Goal: Check status: Check status

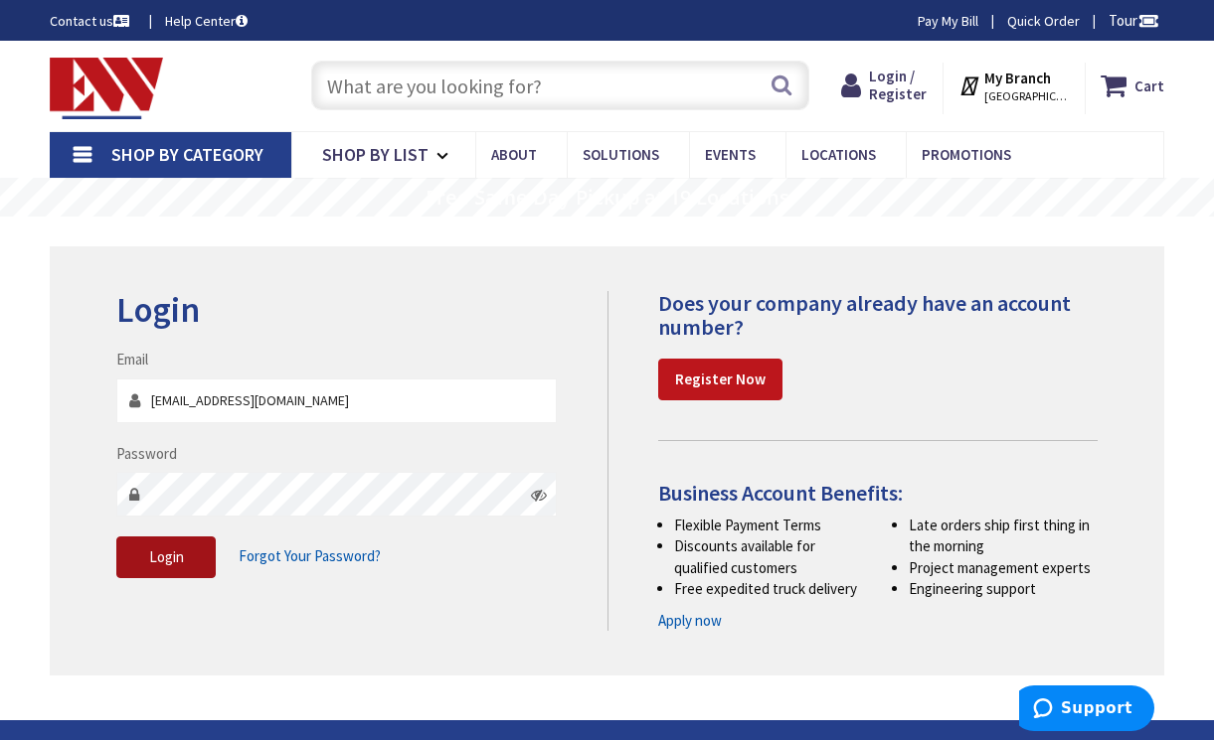
click at [183, 569] on button "Login" at bounding box center [165, 558] width 99 height 42
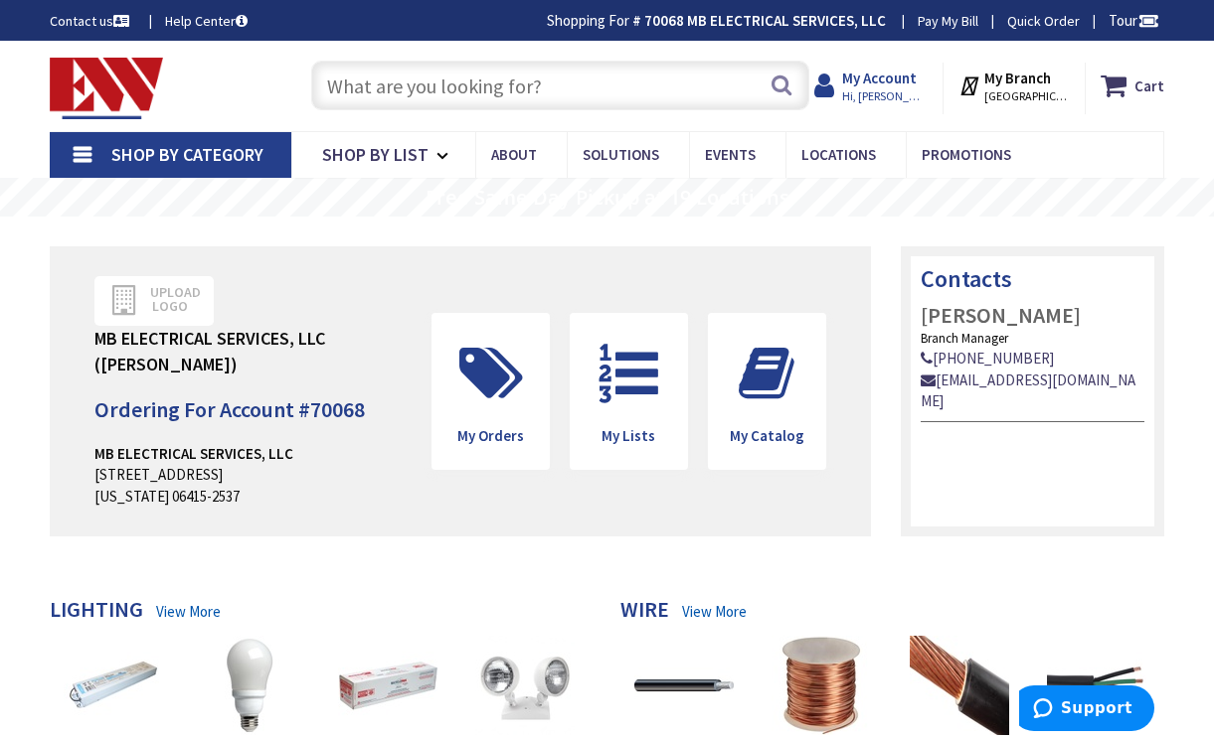
click at [880, 90] on span "Hi, [PERSON_NAME]" at bounding box center [884, 96] width 84 height 16
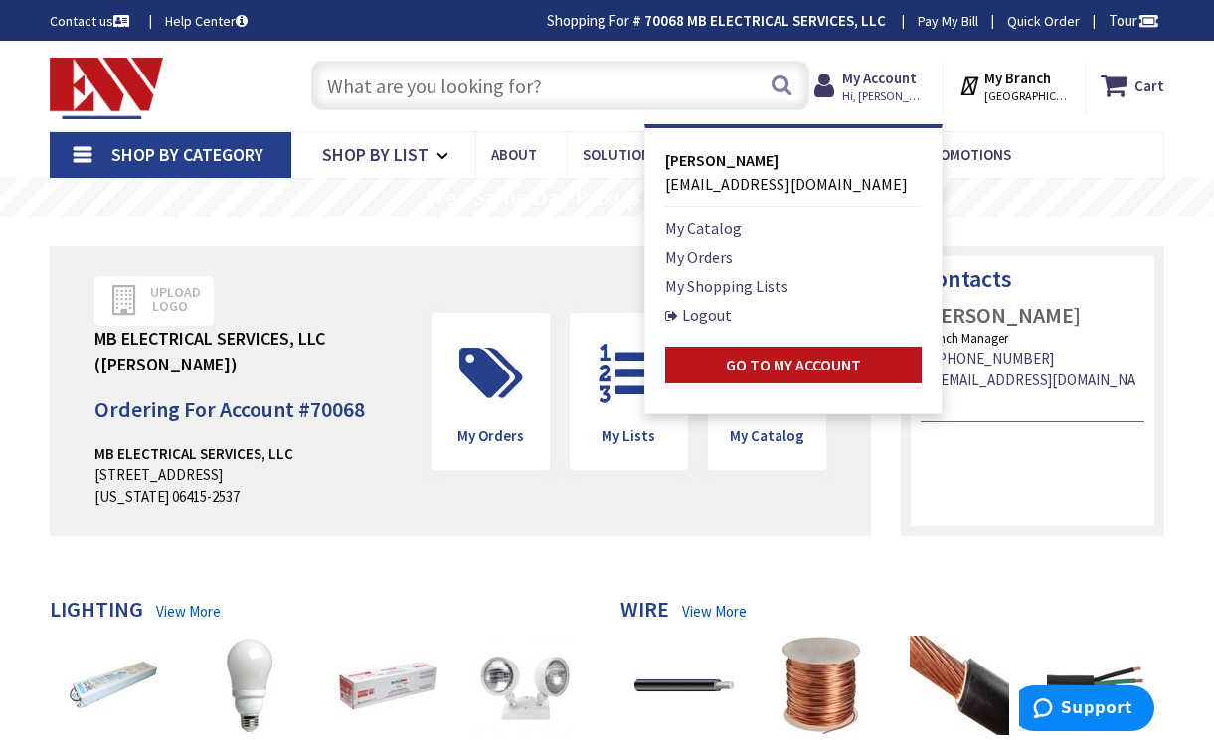
click at [745, 264] on li "My Orders" at bounding box center [793, 257] width 256 height 24
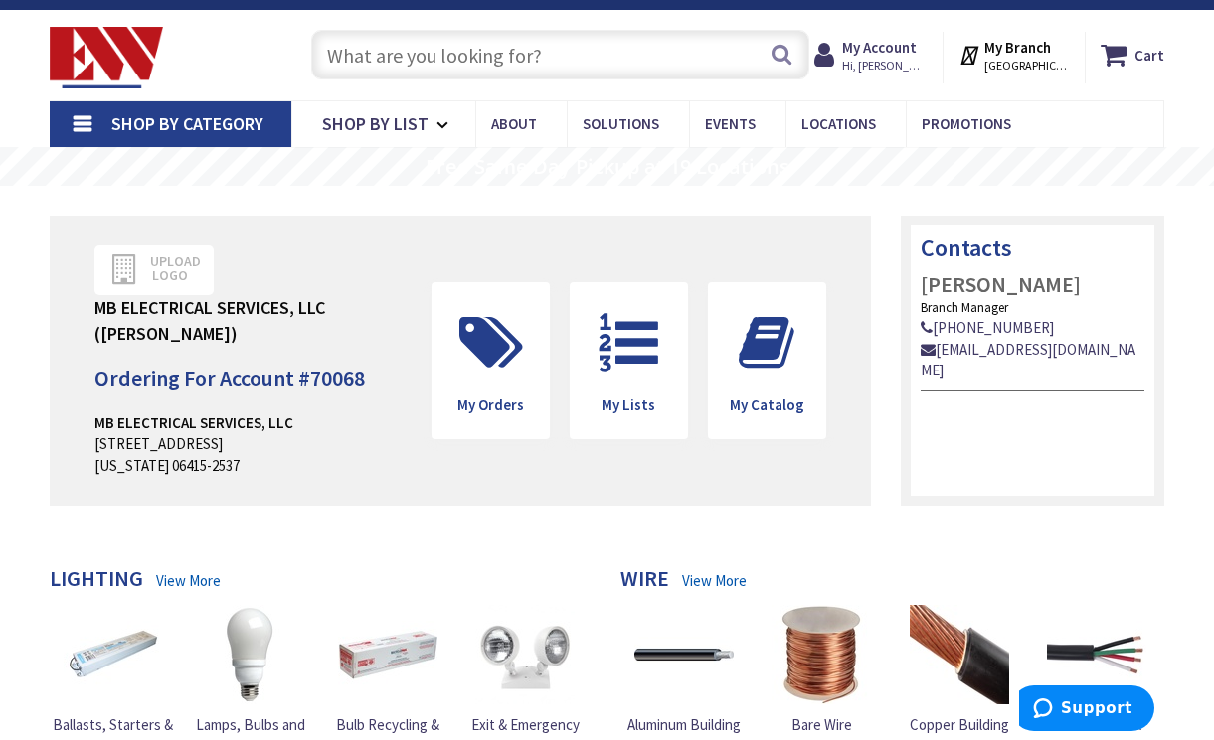
scroll to position [22, 0]
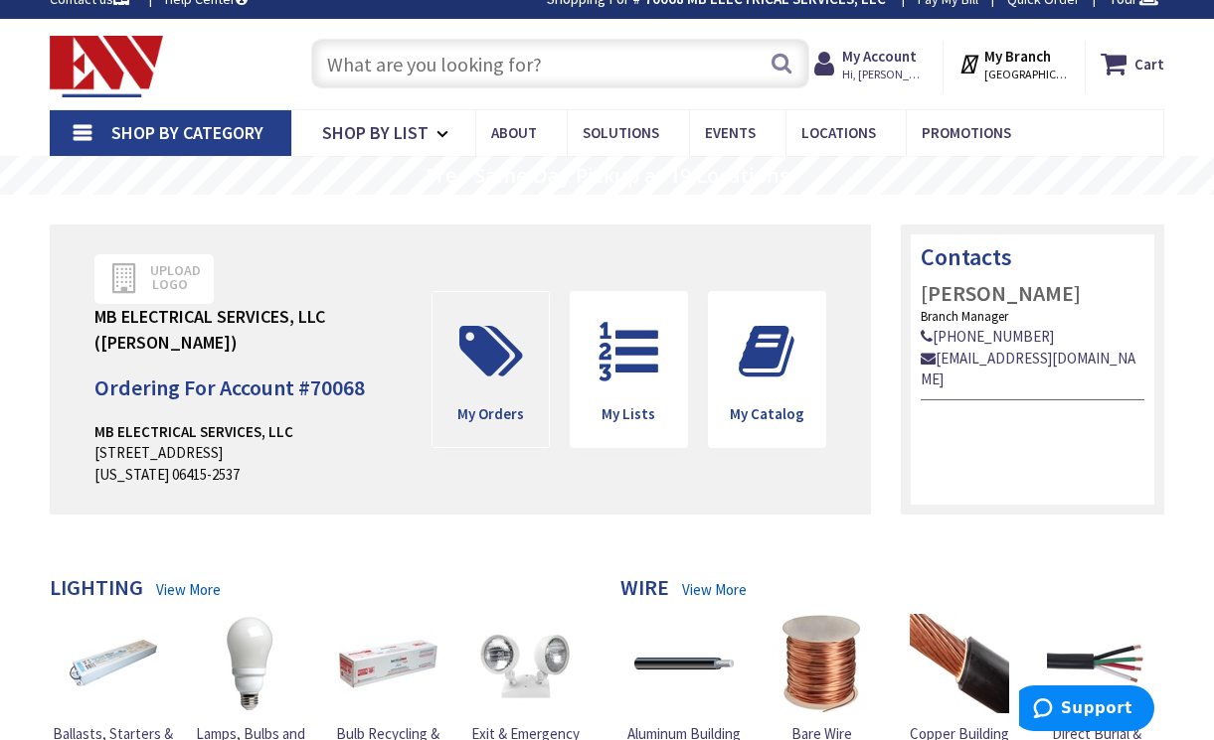
click at [503, 364] on icon at bounding box center [490, 352] width 83 height 60
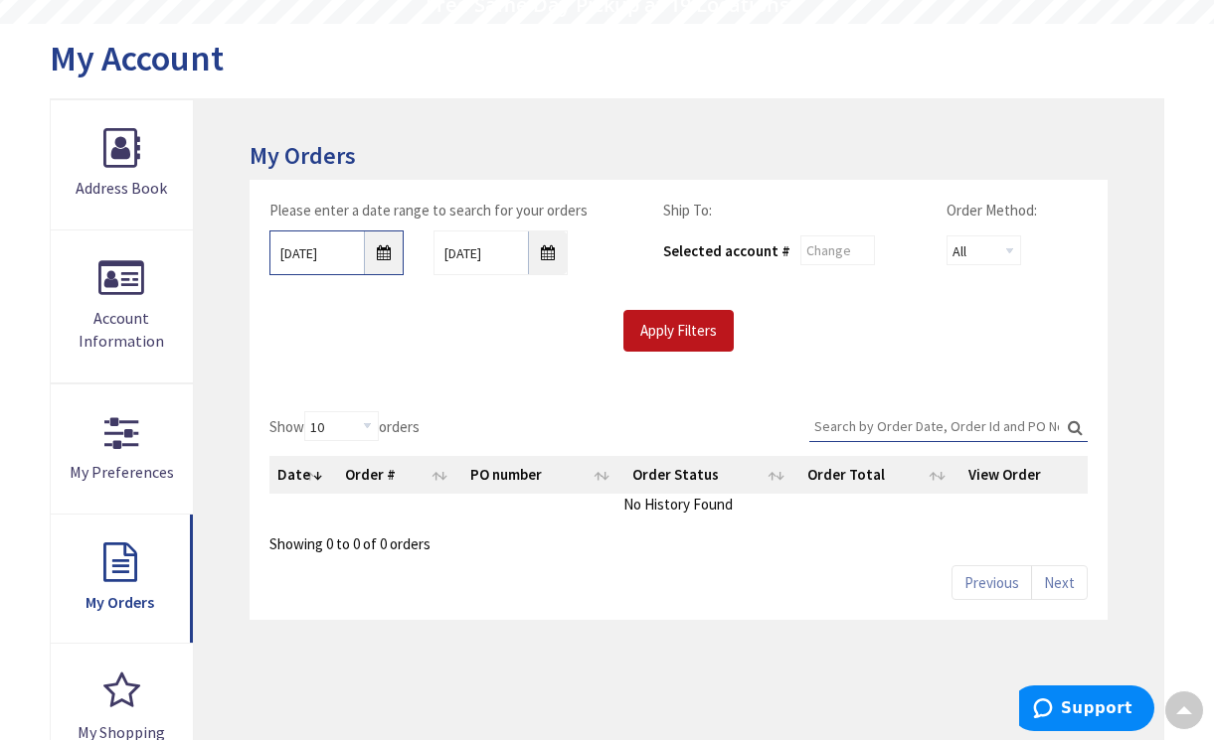
click at [373, 253] on input "9/30/2025" at bounding box center [336, 253] width 134 height 45
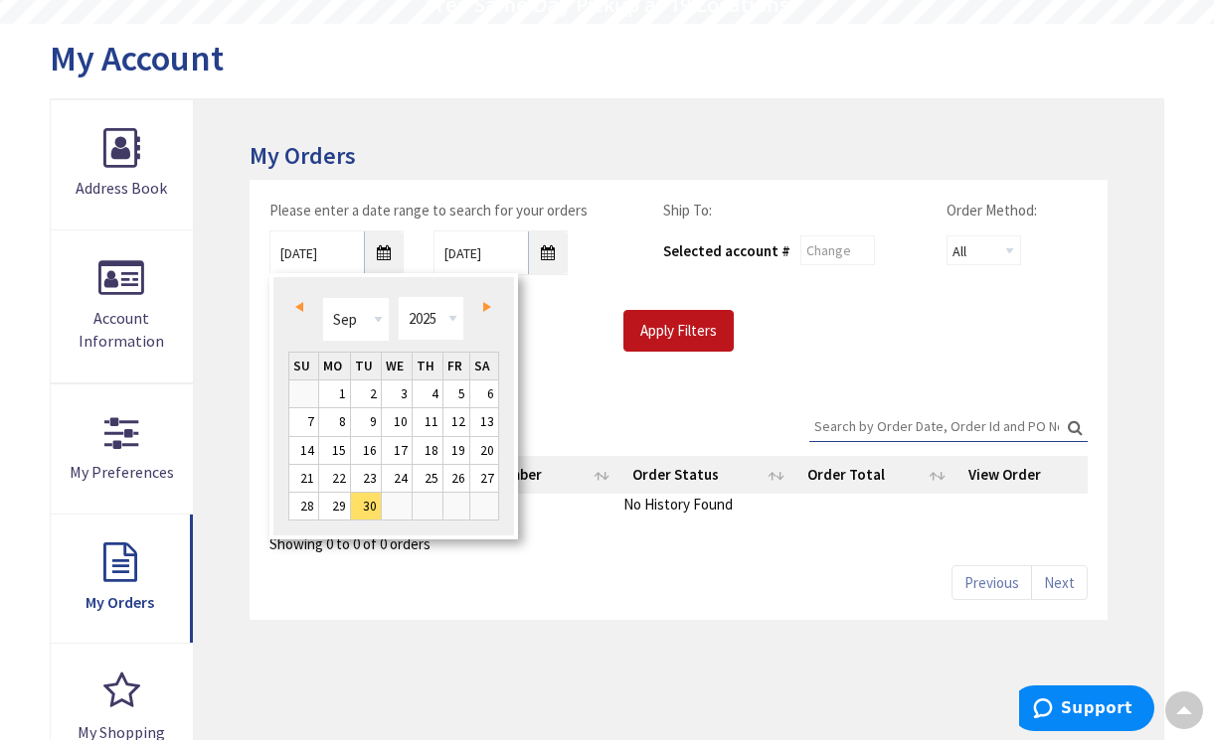
click at [291, 310] on link "Prev" at bounding box center [303, 307] width 27 height 27
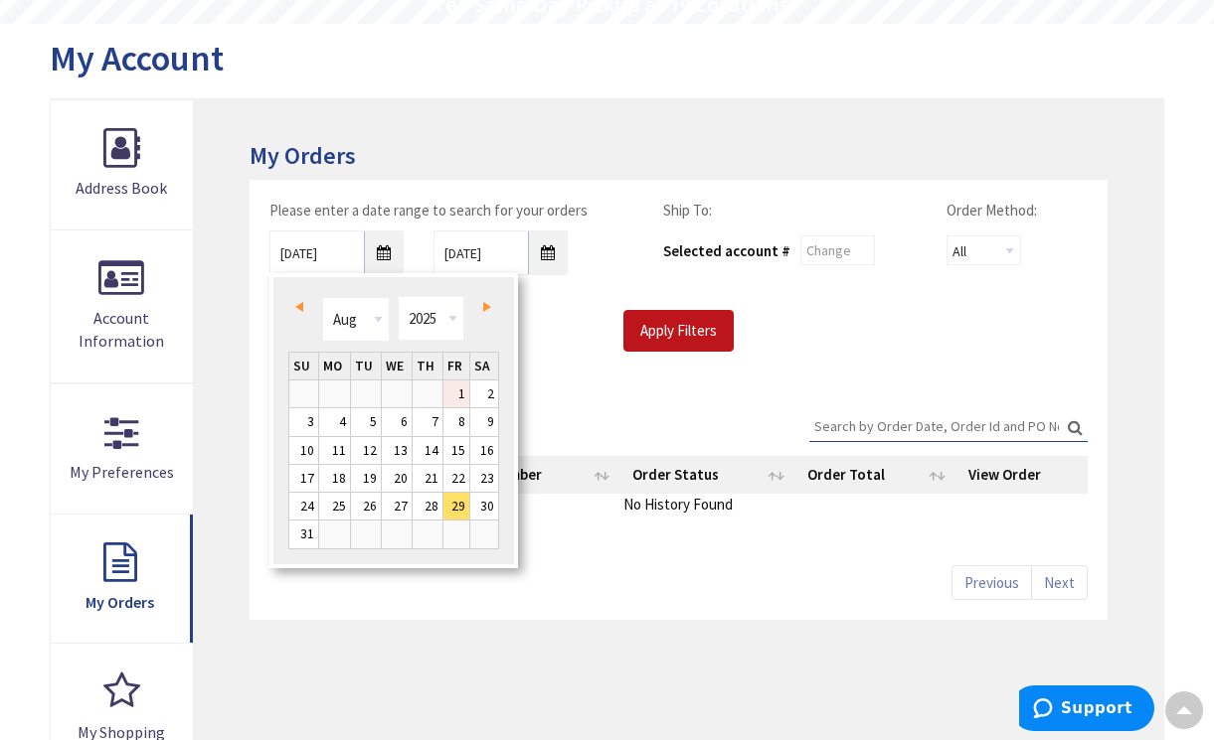
click at [460, 395] on link "1" at bounding box center [456, 394] width 27 height 27
type input "08/01/2025"
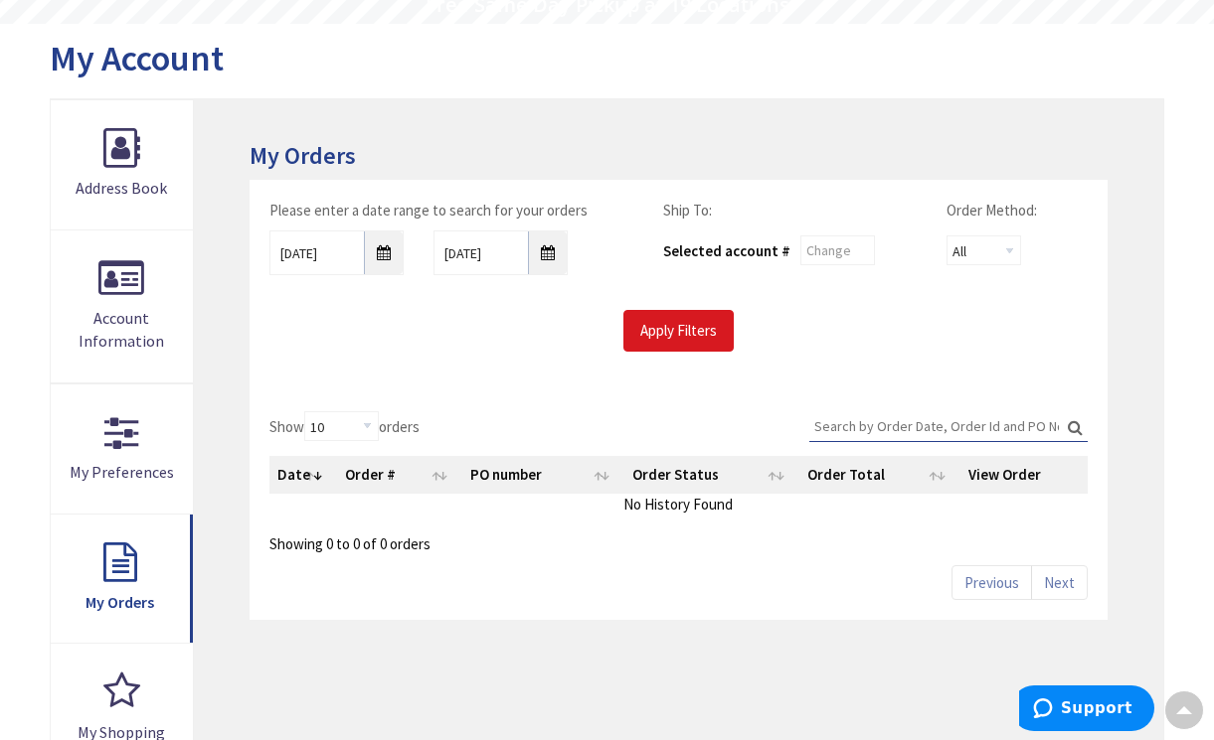
click at [638, 326] on input "Apply Filters" at bounding box center [678, 331] width 110 height 42
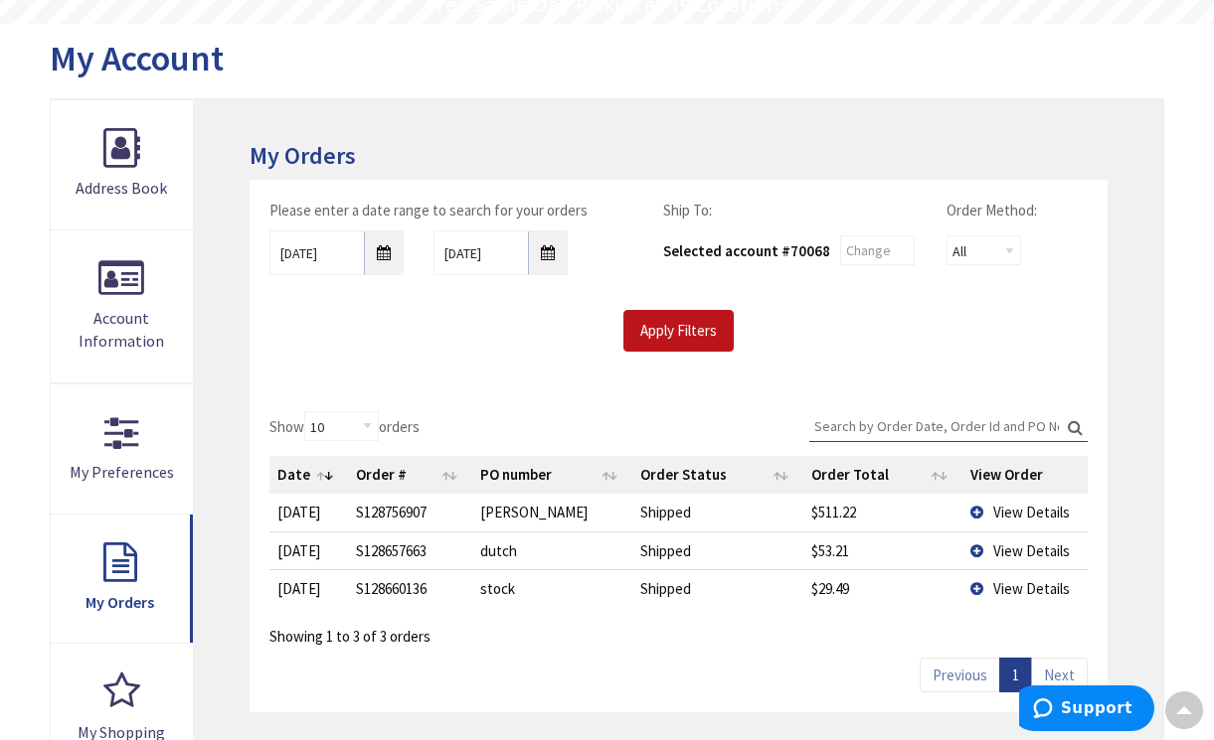
click at [1007, 545] on span "View Details" at bounding box center [1031, 551] width 77 height 19
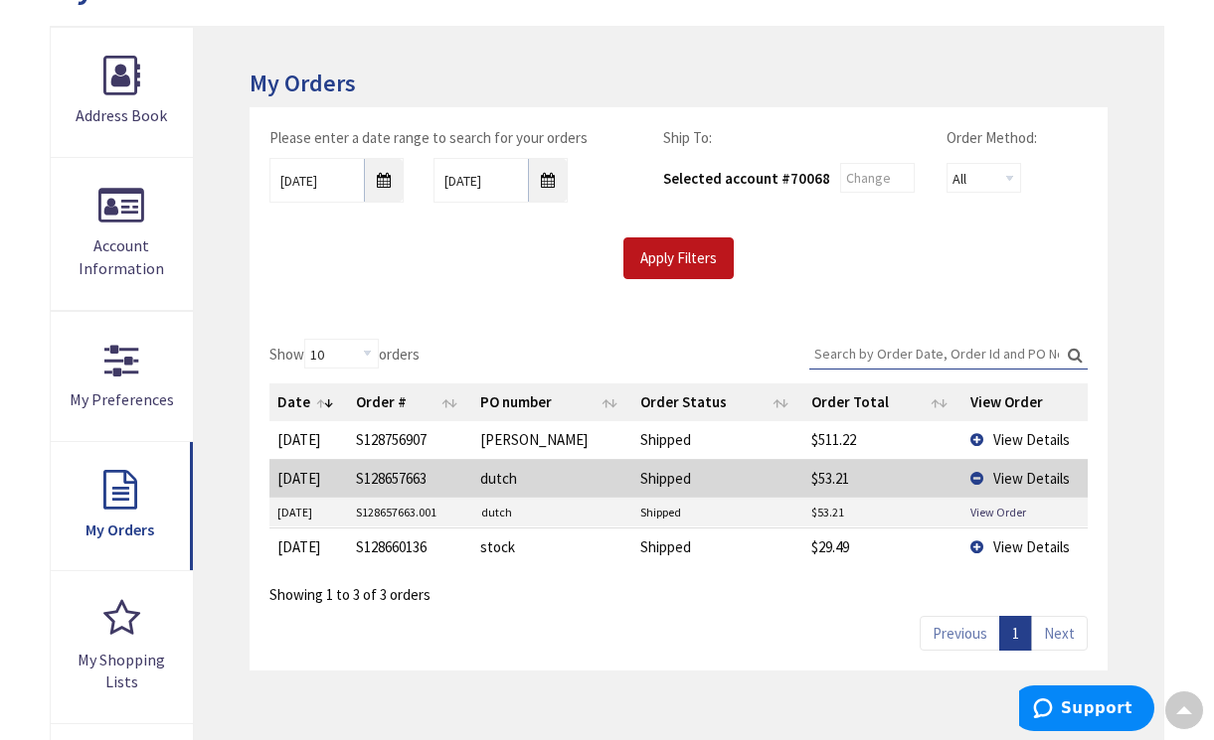
scroll to position [260, 0]
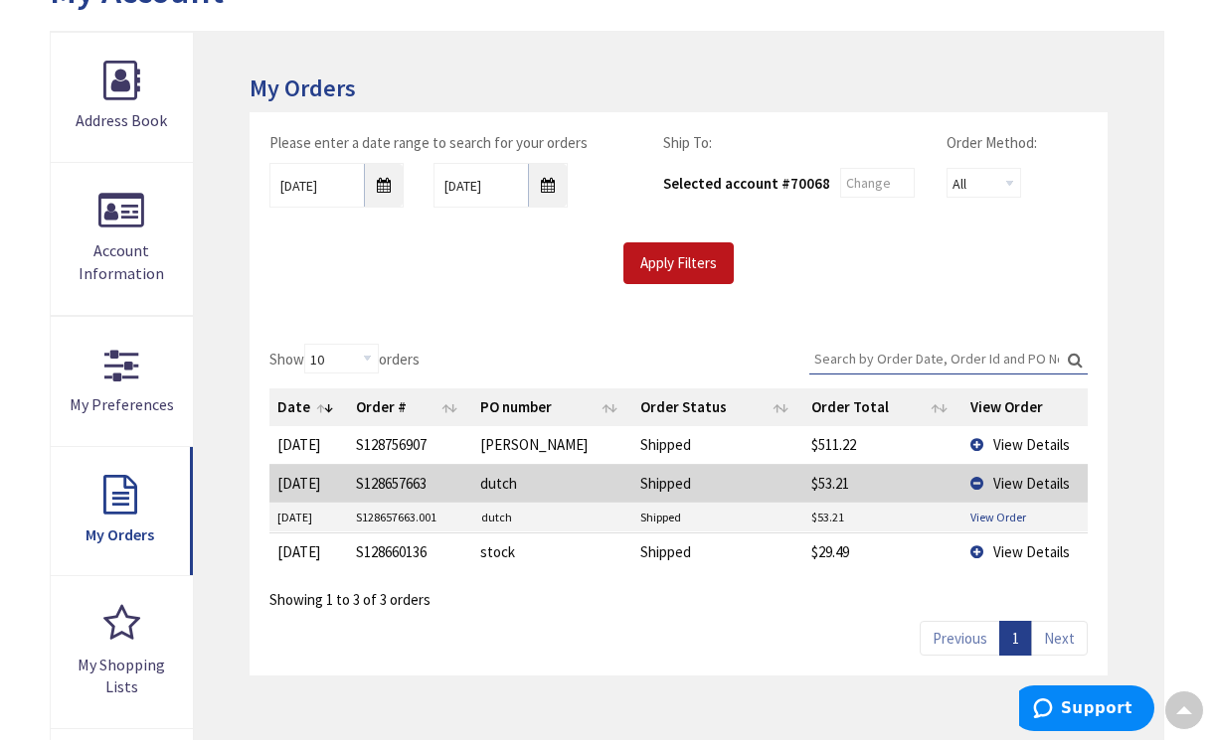
click at [1008, 510] on link "View Order" at bounding box center [998, 517] width 56 height 17
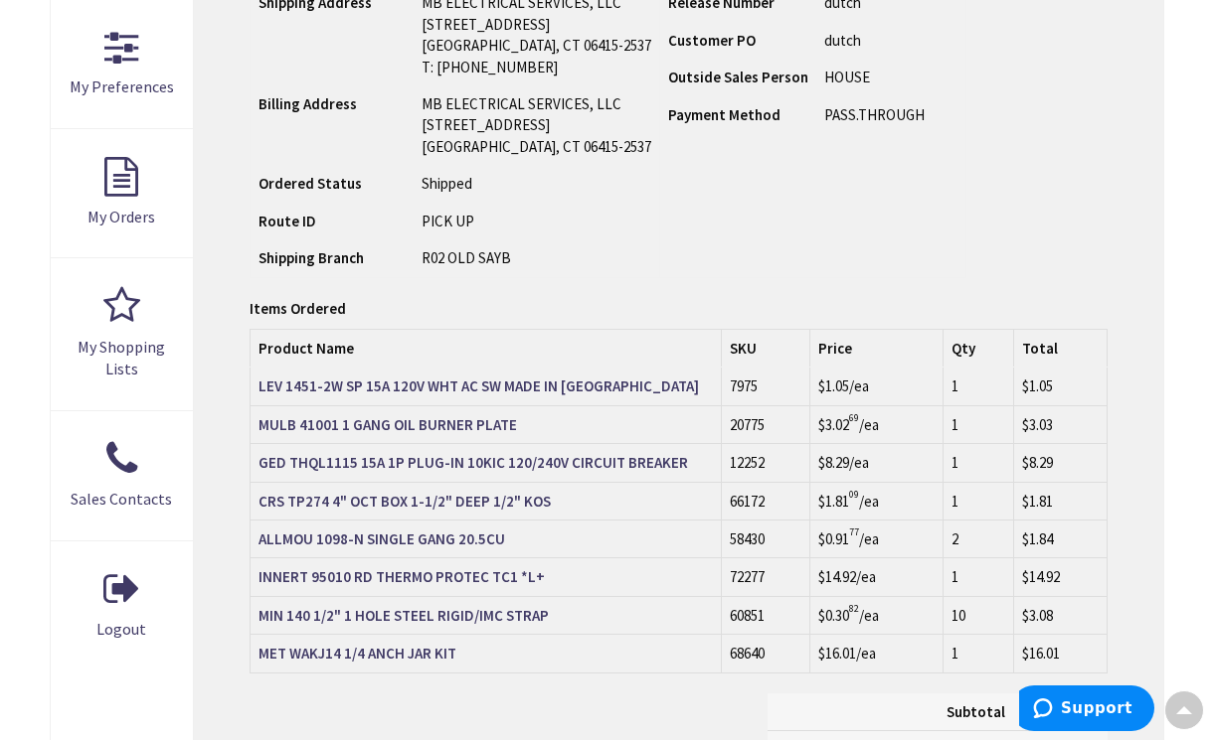
scroll to position [578, 0]
